Goal: Task Accomplishment & Management: Use online tool/utility

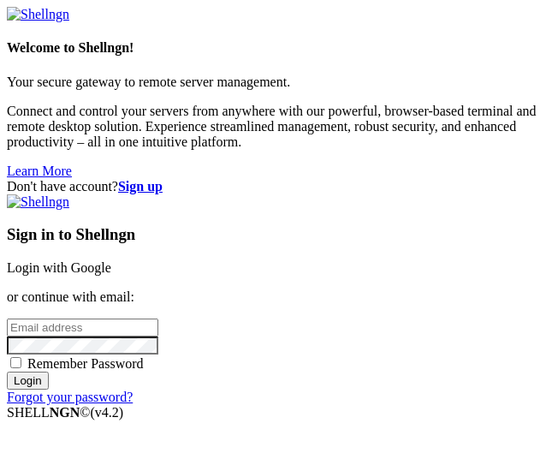
click at [111, 260] on link "Login with Google" at bounding box center [59, 267] width 105 height 15
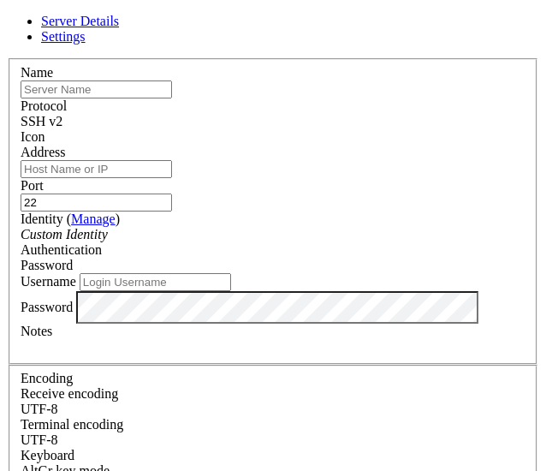
click at [7, 58] on icon at bounding box center [7, 58] width 0 height 0
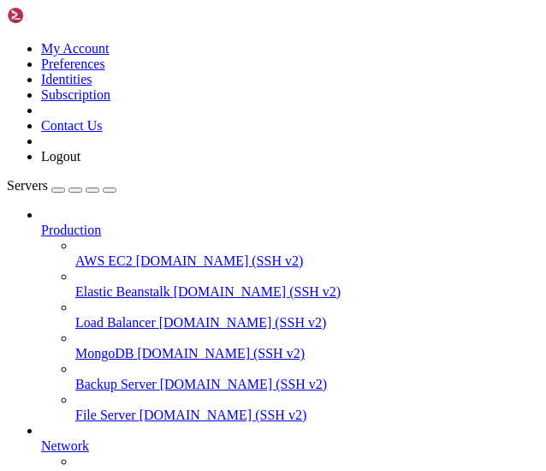
scroll to position [220, 0]
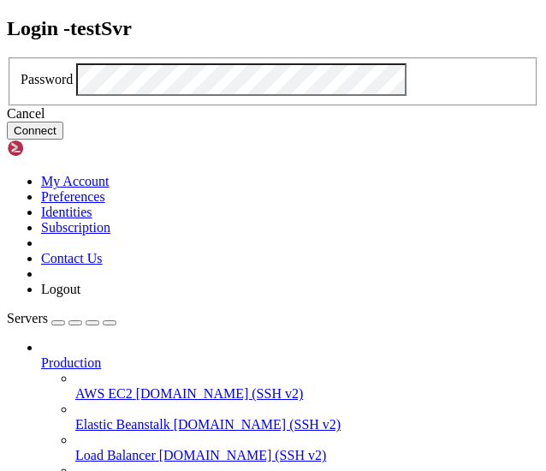
click button "Connect" at bounding box center [35, 131] width 57 height 18
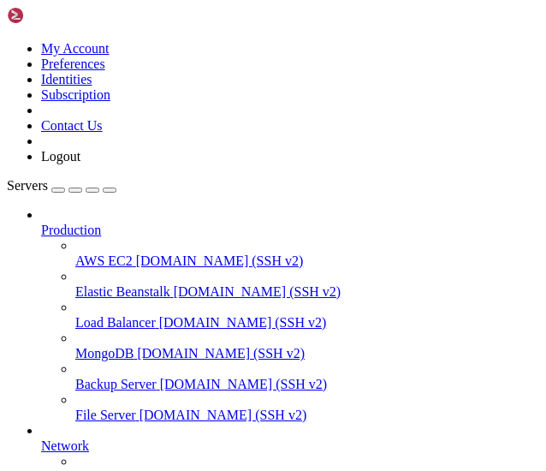
click at [110, 190] on icon "button" at bounding box center [110, 190] width 0 height 0
drag, startPoint x: 75, startPoint y: 1174, endPoint x: 201, endPoint y: 1173, distance: 125.9
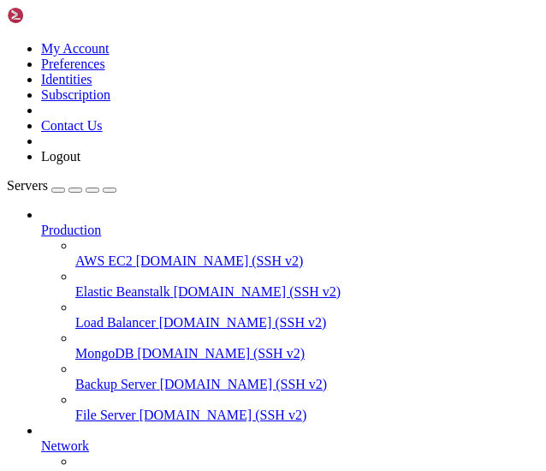
drag, startPoint x: 69, startPoint y: 1175, endPoint x: 230, endPoint y: 1173, distance: 161.0
copy x-row "/etc/ssh/sshd_config.d"
